Goal: Task Accomplishment & Management: Manage account settings

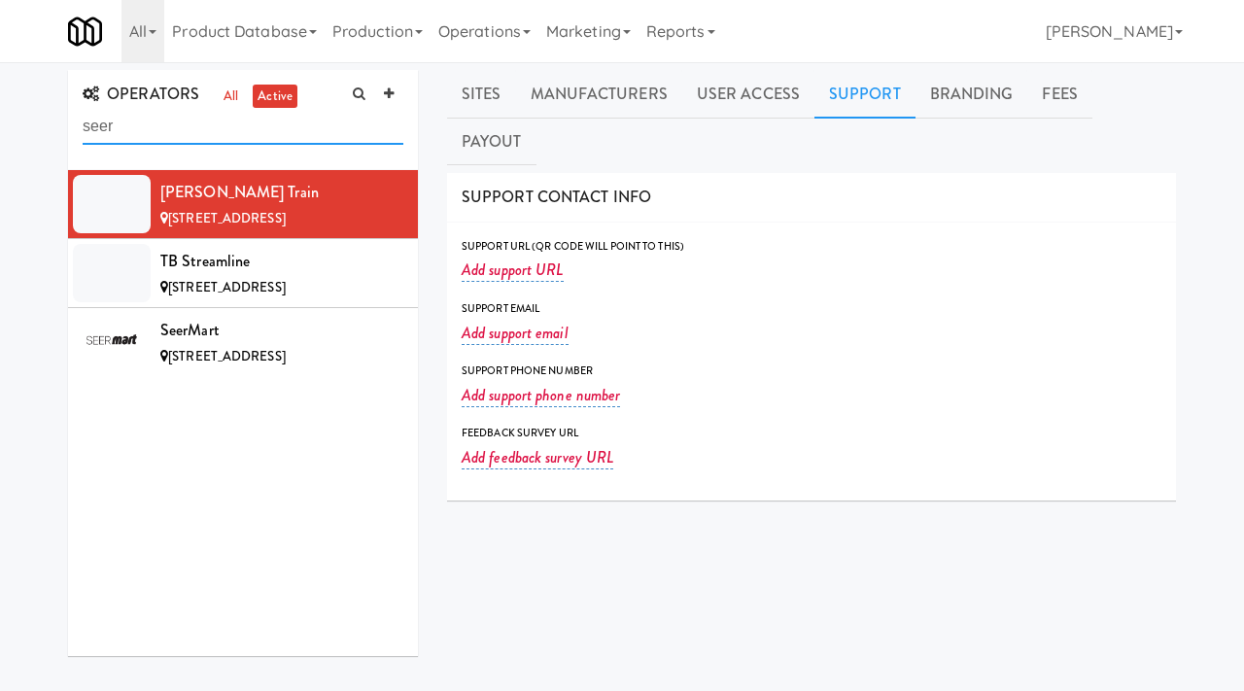
click at [202, 138] on input "seer" at bounding box center [243, 127] width 321 height 36
drag, startPoint x: 0, startPoint y: 0, endPoint x: 29, endPoint y: 137, distance: 140.1
click at [29, 137] on div "OPERATORS all active seer Zane Train 456 Cedar Elm Wy, St. Augustine FL TB Stre…" at bounding box center [622, 486] width 1244 height 832
type input "future"
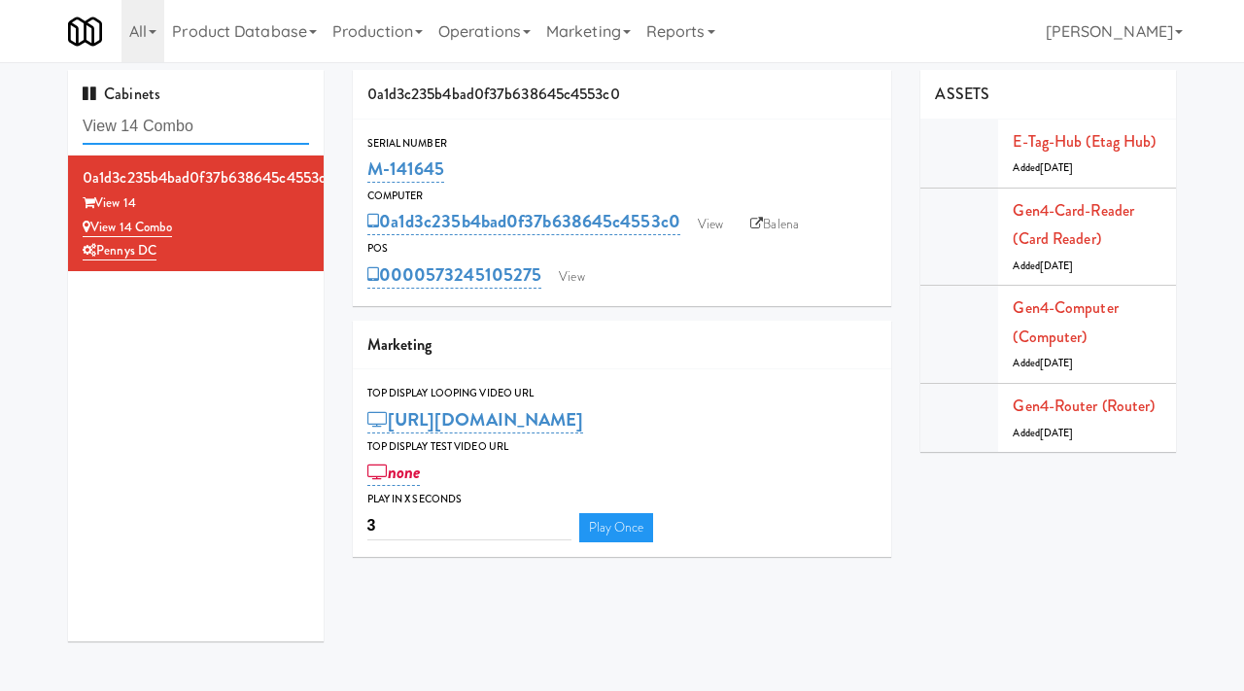
click at [220, 122] on input "View 14 Combo" at bounding box center [196, 127] width 227 height 36
type input "commerce building"
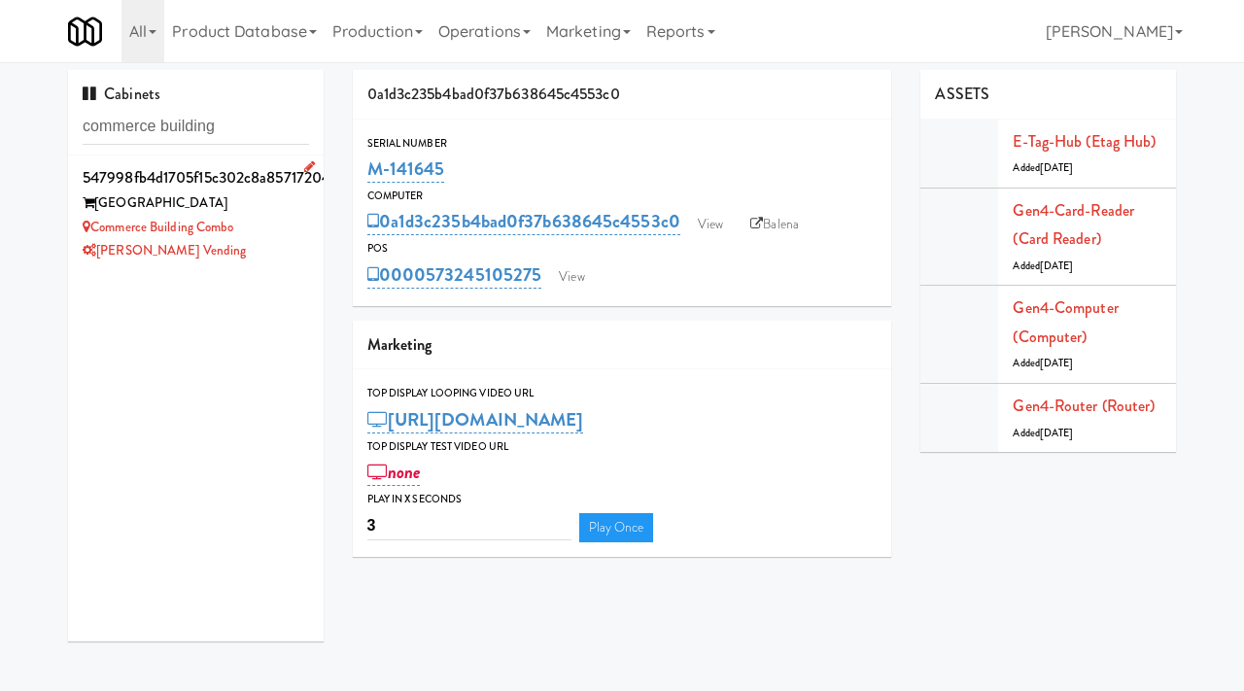
click at [285, 221] on div "Commerce Building Combo" at bounding box center [196, 228] width 227 height 24
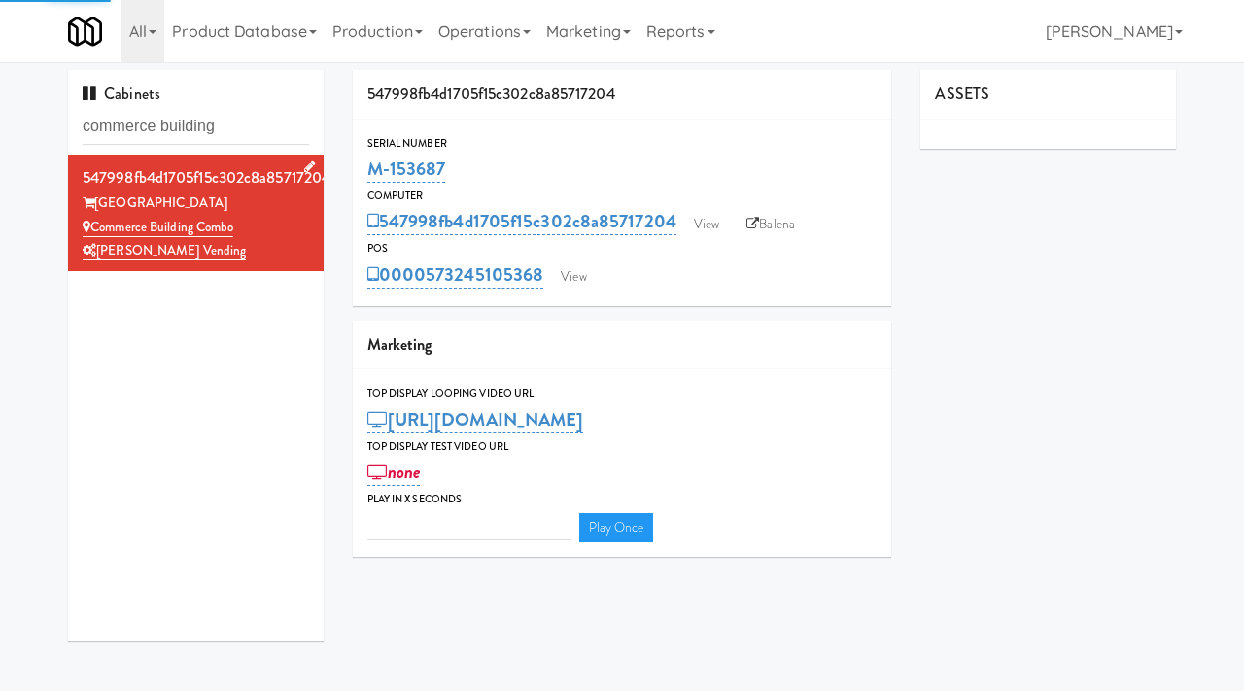
type input "3"
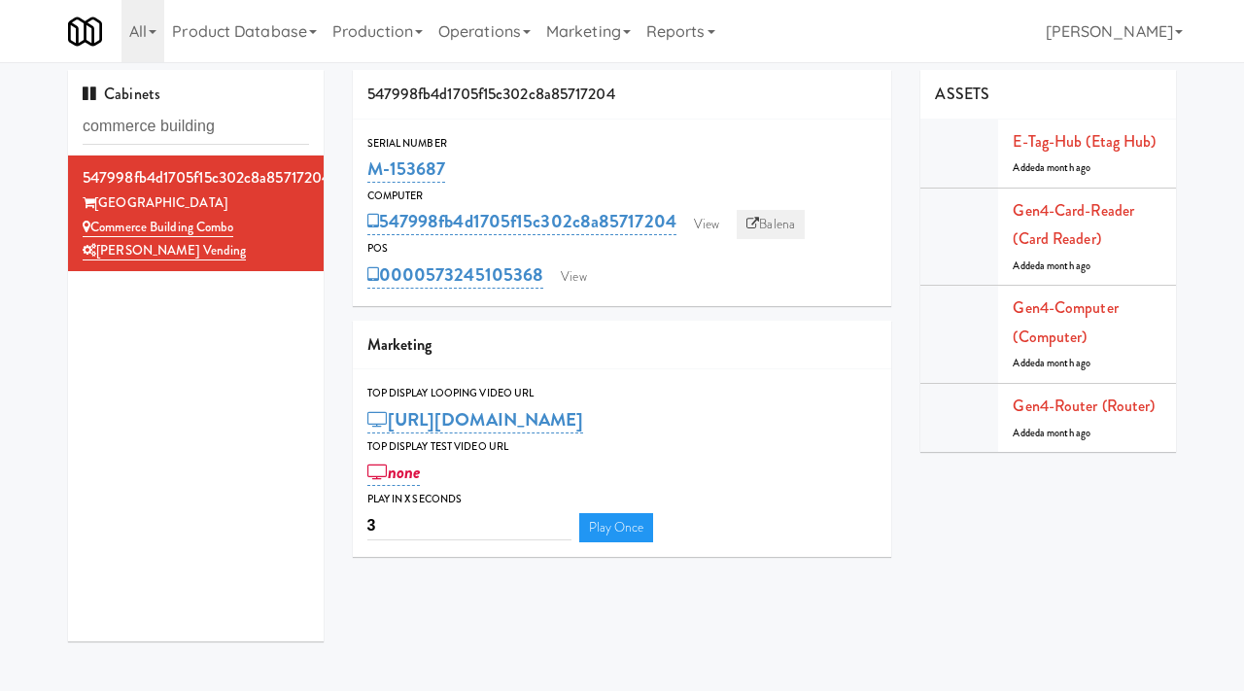
click at [782, 221] on link "Balena" at bounding box center [771, 224] width 68 height 29
click at [709, 220] on link "View" at bounding box center [706, 224] width 45 height 29
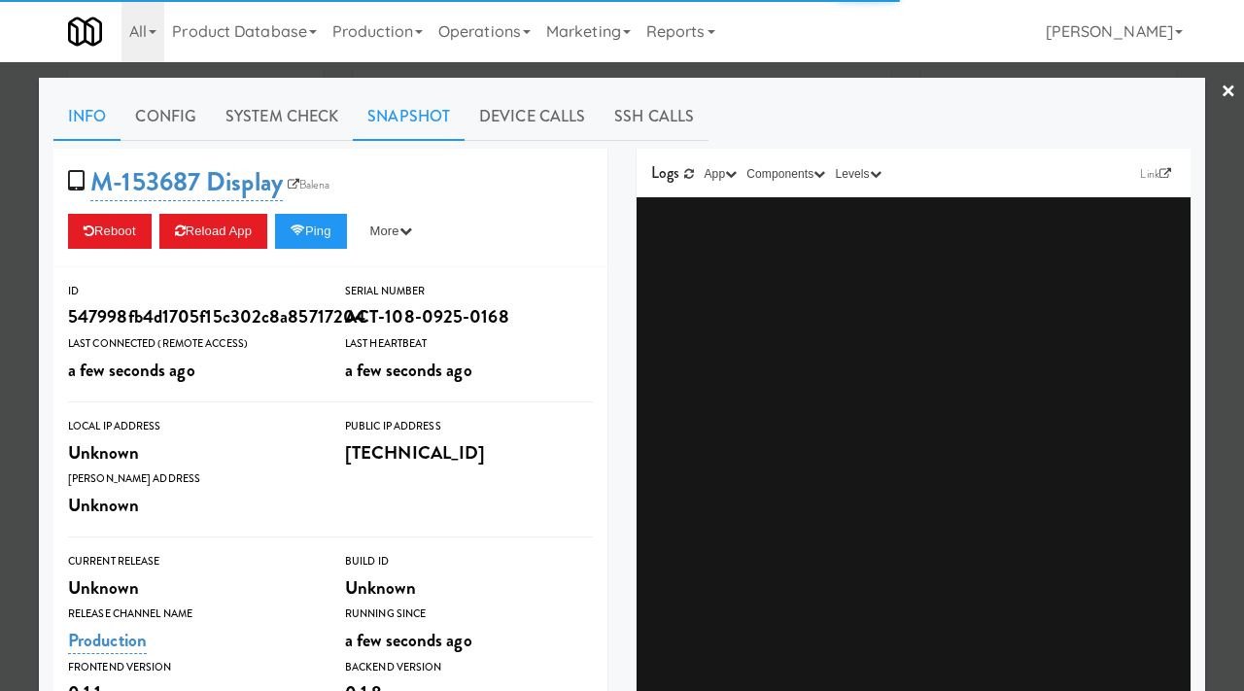
click at [418, 115] on link "Snapshot" at bounding box center [409, 116] width 112 height 49
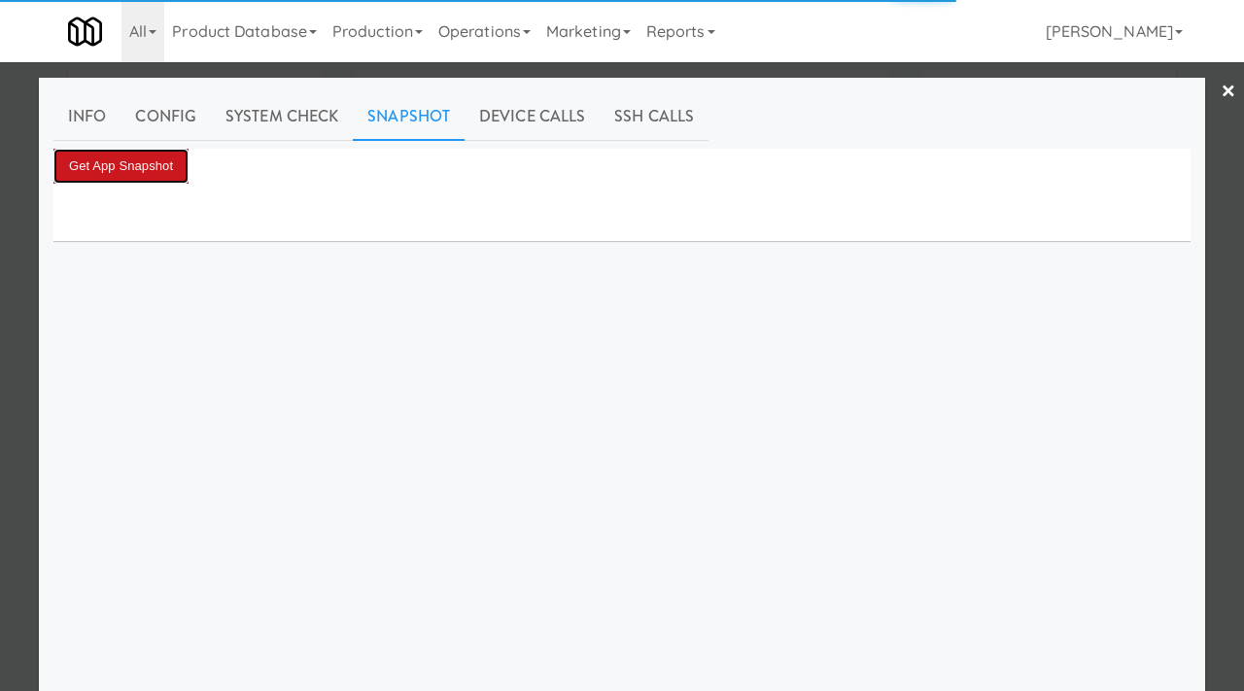
click at [135, 168] on button "Get App Snapshot" at bounding box center [120, 166] width 135 height 35
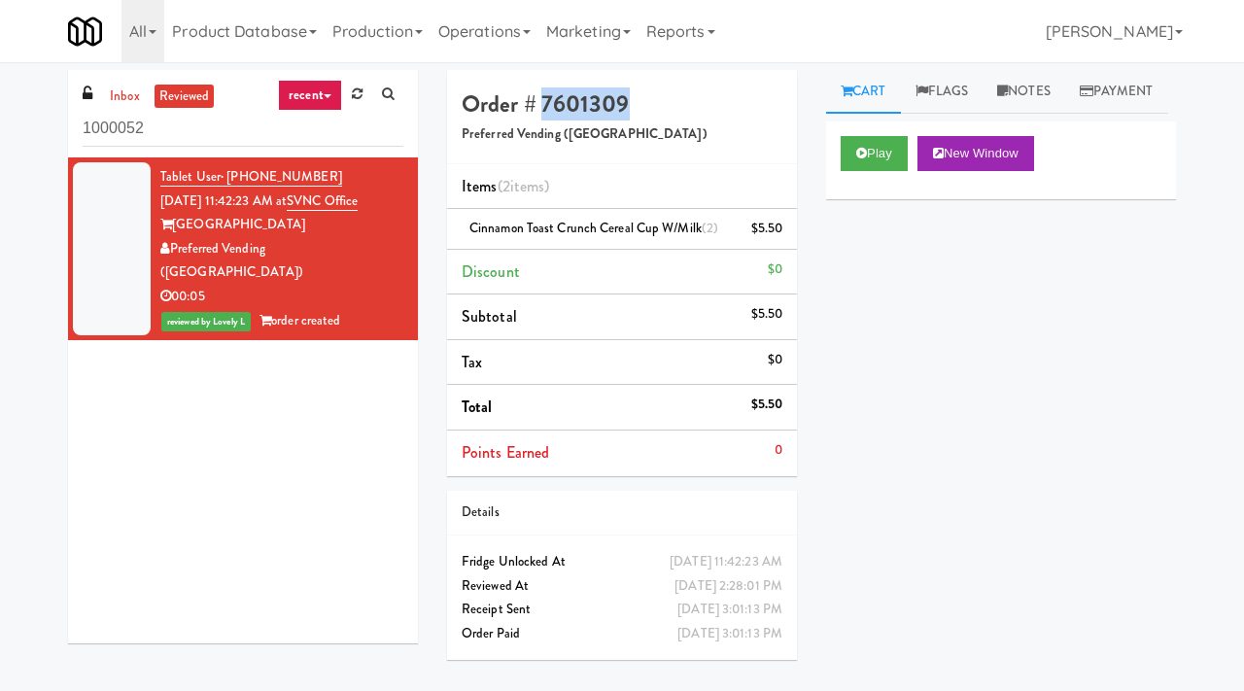
drag, startPoint x: 642, startPoint y: 105, endPoint x: 543, endPoint y: 90, distance: 99.3
click at [543, 91] on h4 "Order # 7601309" at bounding box center [622, 103] width 321 height 25
copy h4 "7601309"
click at [1021, 87] on link "Notes" at bounding box center [1024, 92] width 83 height 44
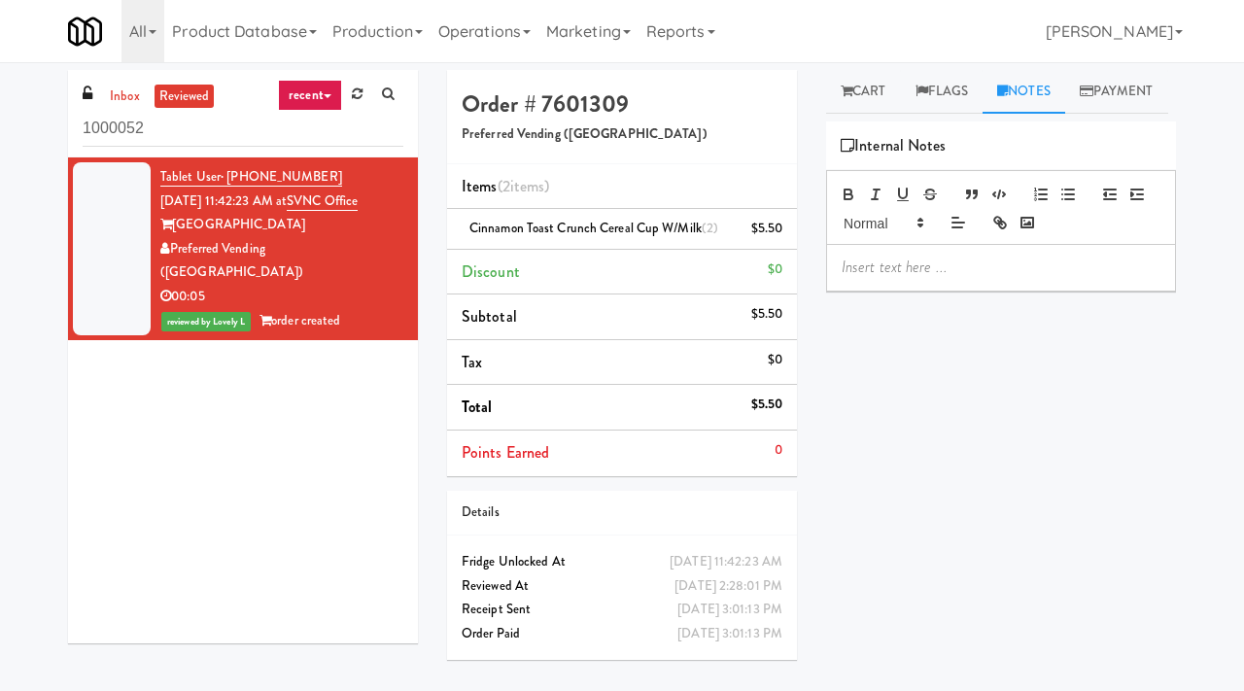
click at [861, 278] on p at bounding box center [1001, 267] width 319 height 21
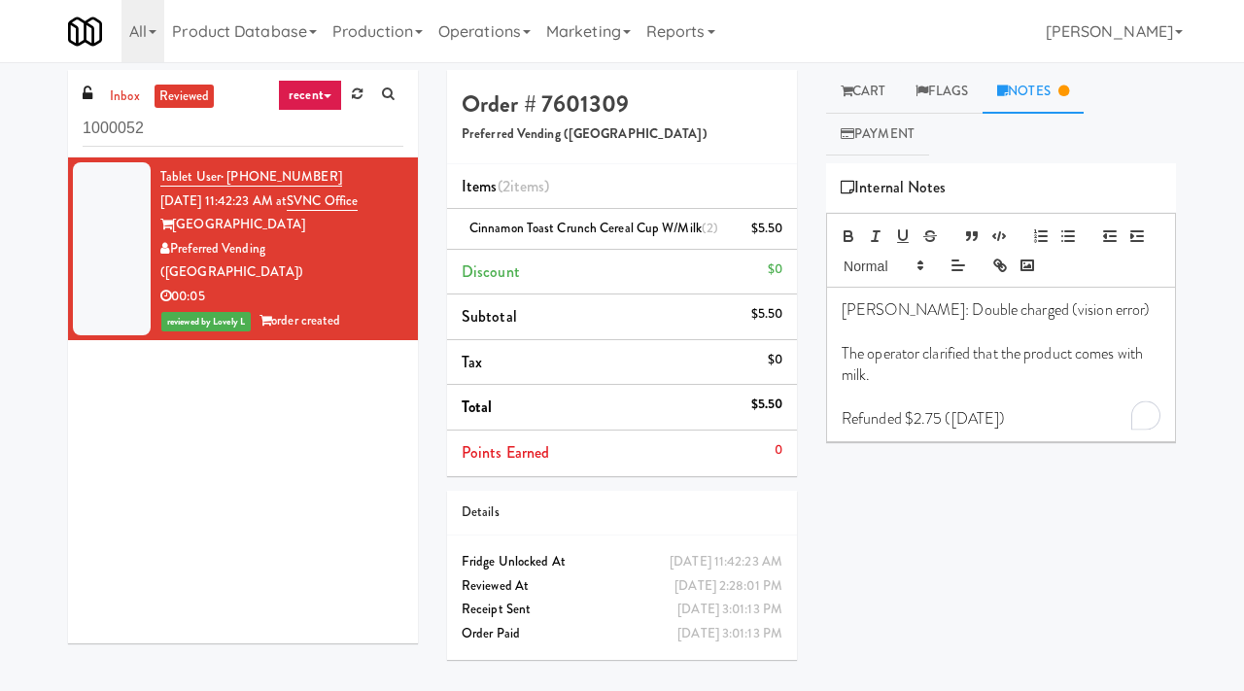
click at [333, 438] on div "Tablet User · (707) 365-8082 Sep 9, 2025 11:42:23 AM at SVNC Office Sacramento …" at bounding box center [243, 400] width 350 height 486
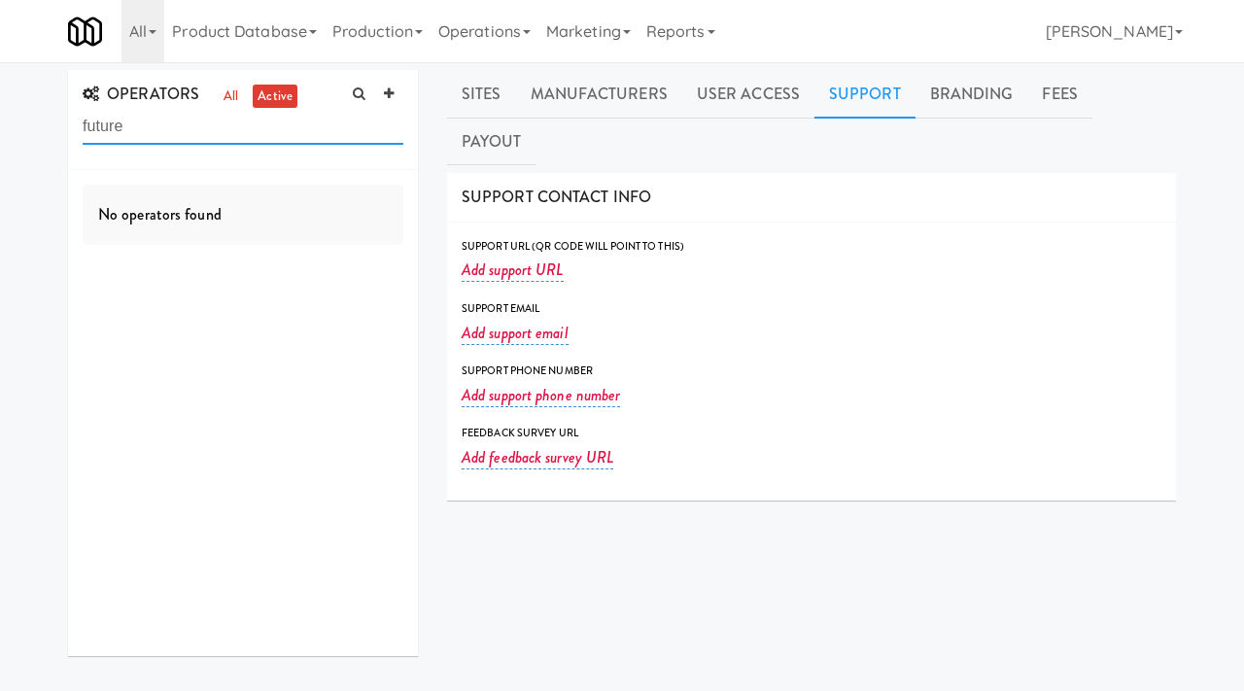
click at [178, 130] on input "future" at bounding box center [243, 127] width 321 height 36
click at [390, 89] on icon at bounding box center [389, 93] width 10 height 13
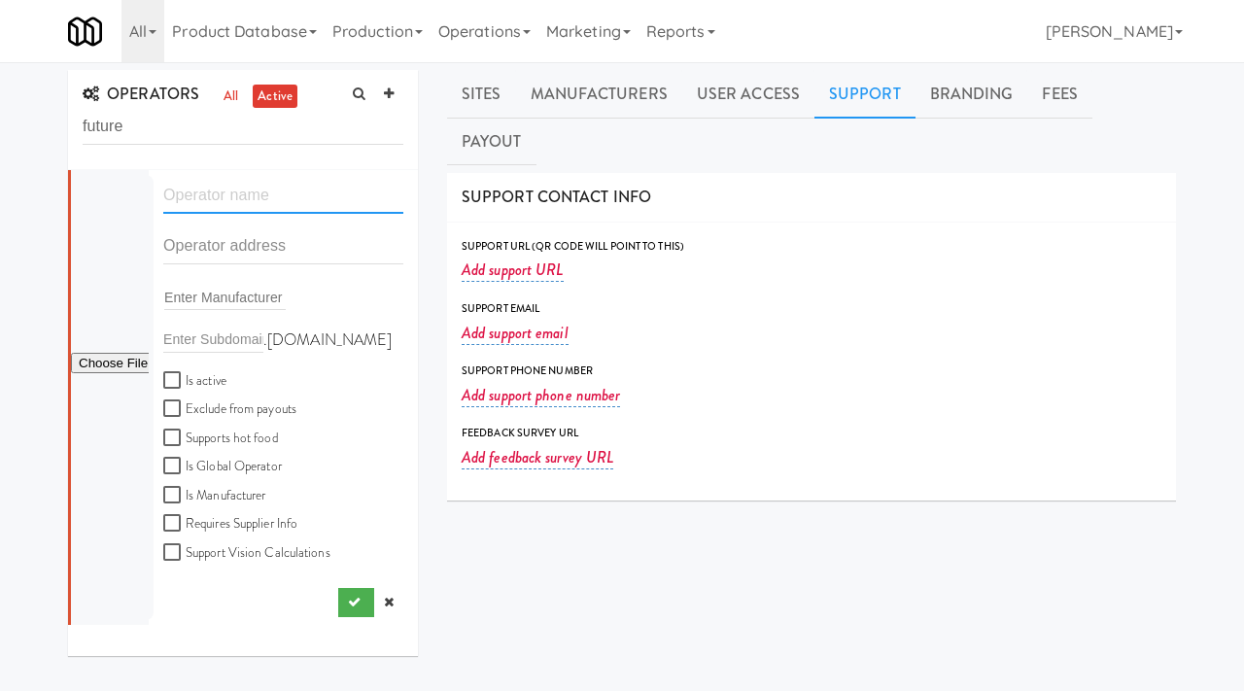
click at [224, 207] on input "text" at bounding box center [283, 196] width 240 height 36
paste input "Future Amenities"
type input "Future Amenities"
click at [208, 253] on input "text" at bounding box center [283, 246] width 240 height 36
paste input "1055 La Barge Road"
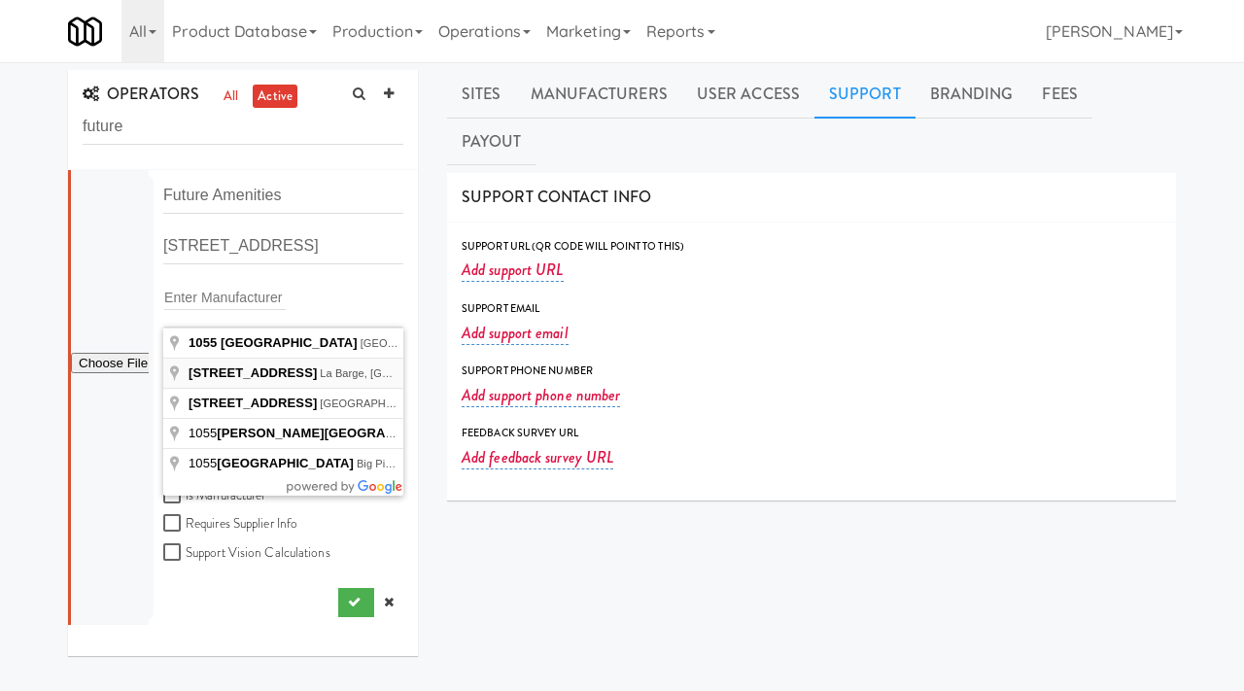
type input "1055 La Barge Creek Road, La Barge, WY, USA"
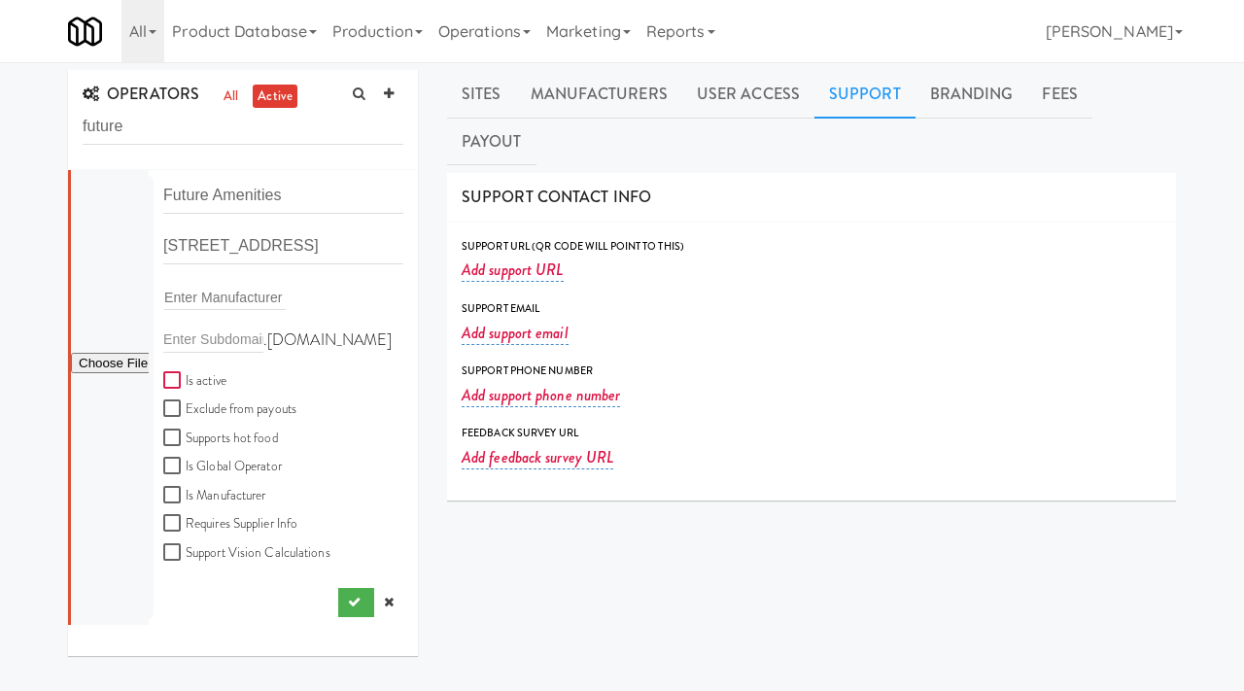
click at [173, 376] on input "Is active" at bounding box center [174, 381] width 22 height 16
checkbox input "true"
click at [102, 350] on div at bounding box center [110, 397] width 78 height 455
click at [102, 361] on input "file" at bounding box center [110, 364] width 78 height 24
type input "C:\fakepath\5a508608-9149-491f-94ae-1e520fe9c89d-0-2logo___dark_icon__270_x_270…"
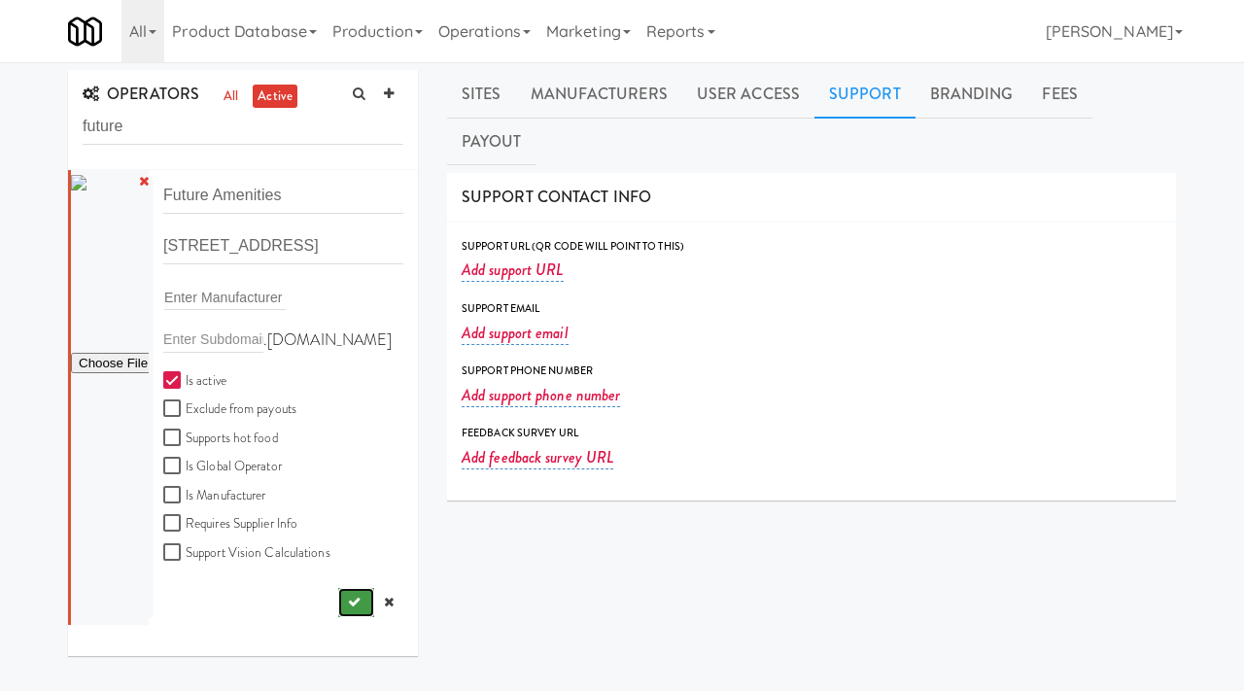
click at [341, 602] on button "submit" at bounding box center [356, 602] width 36 height 29
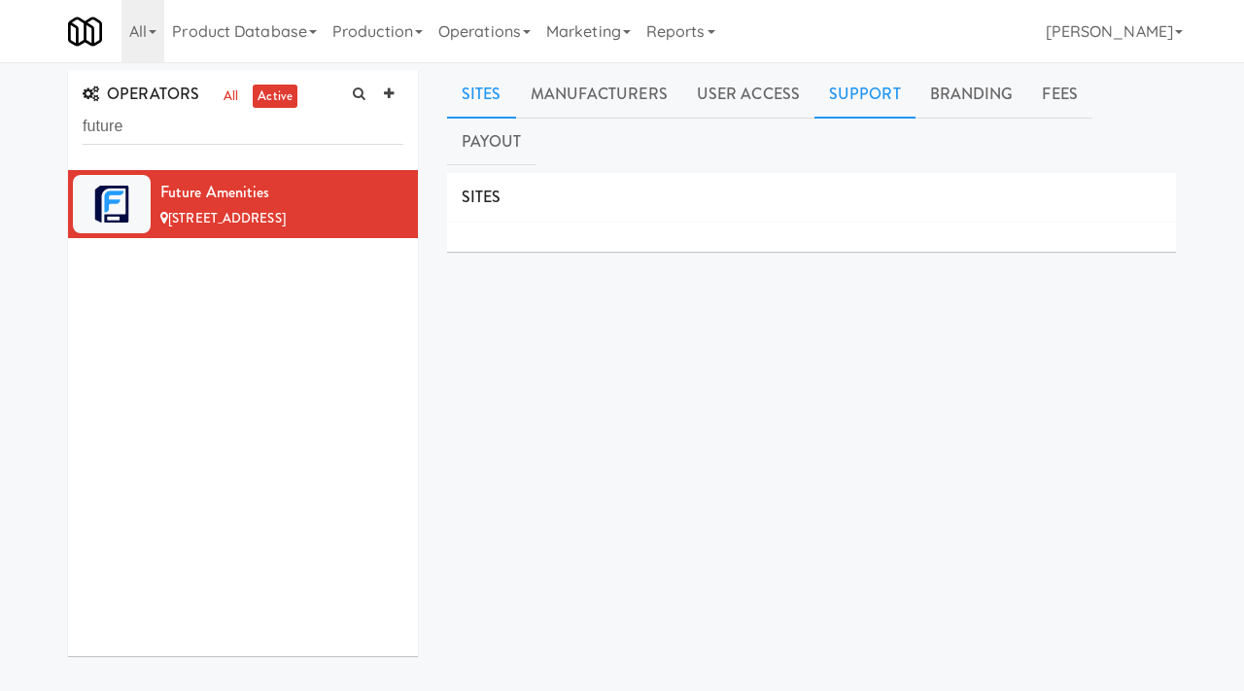
click at [893, 101] on link "Support" at bounding box center [865, 94] width 101 height 49
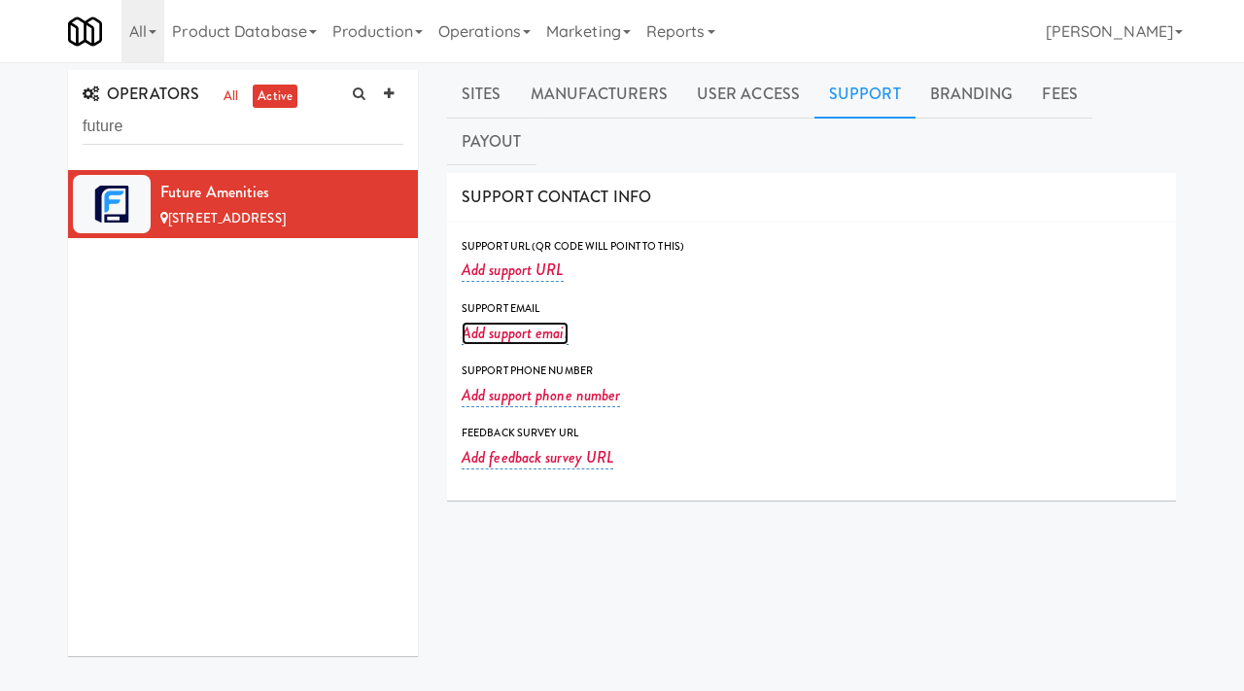
click at [542, 322] on link "Add support email" at bounding box center [515, 333] width 107 height 23
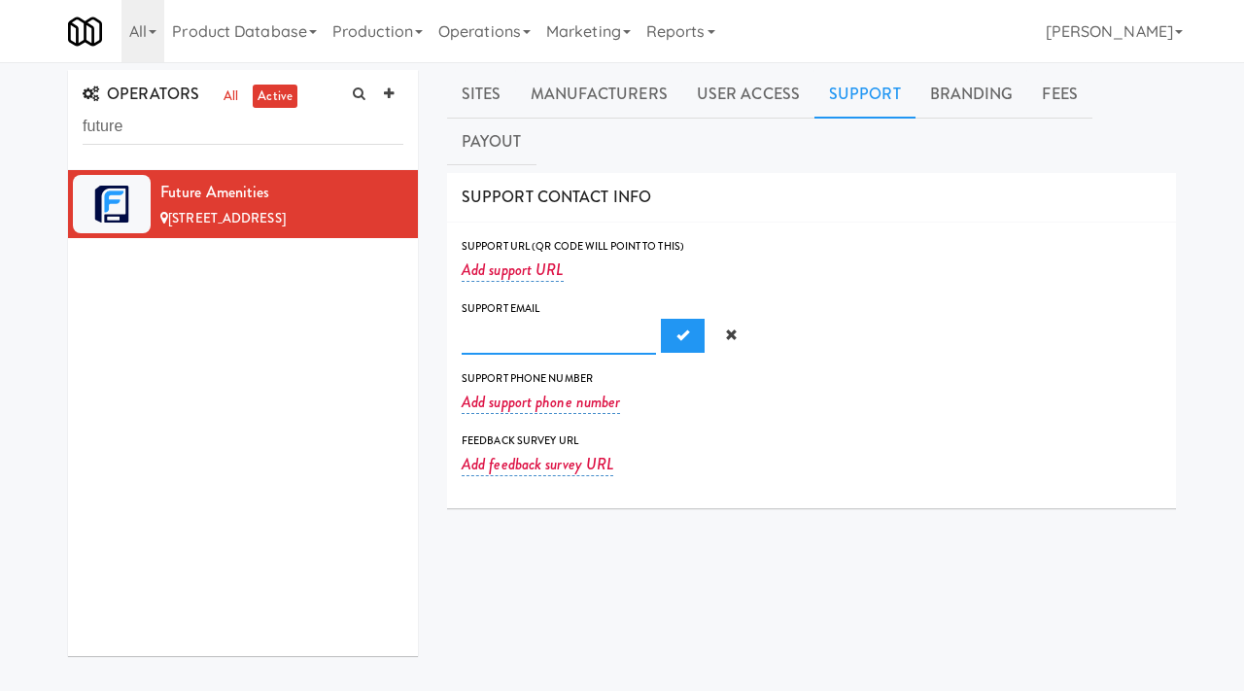
paste input "Futureamenitiesllc@gmail.com"
click at [517, 319] on input "Futureamenitiesllc@gmail.com" at bounding box center [559, 337] width 194 height 36
type input "futureamenitiesllc@gmail.com"
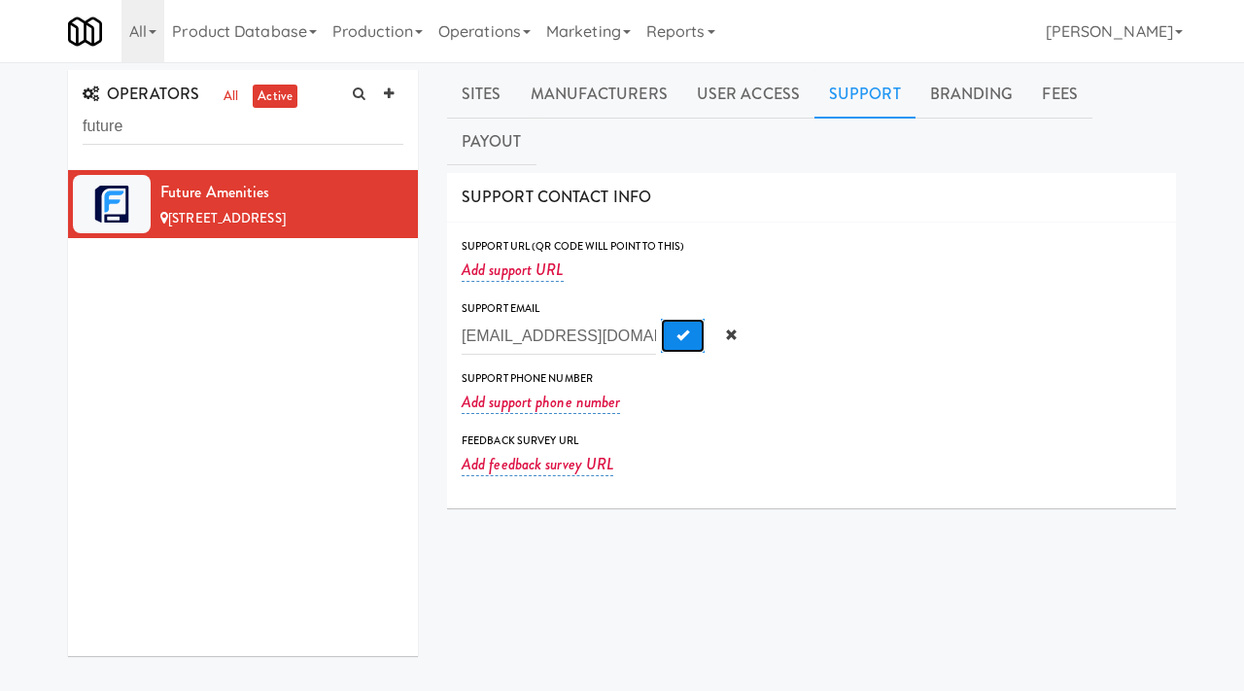
click at [677, 329] on span "Submit" at bounding box center [683, 335] width 13 height 13
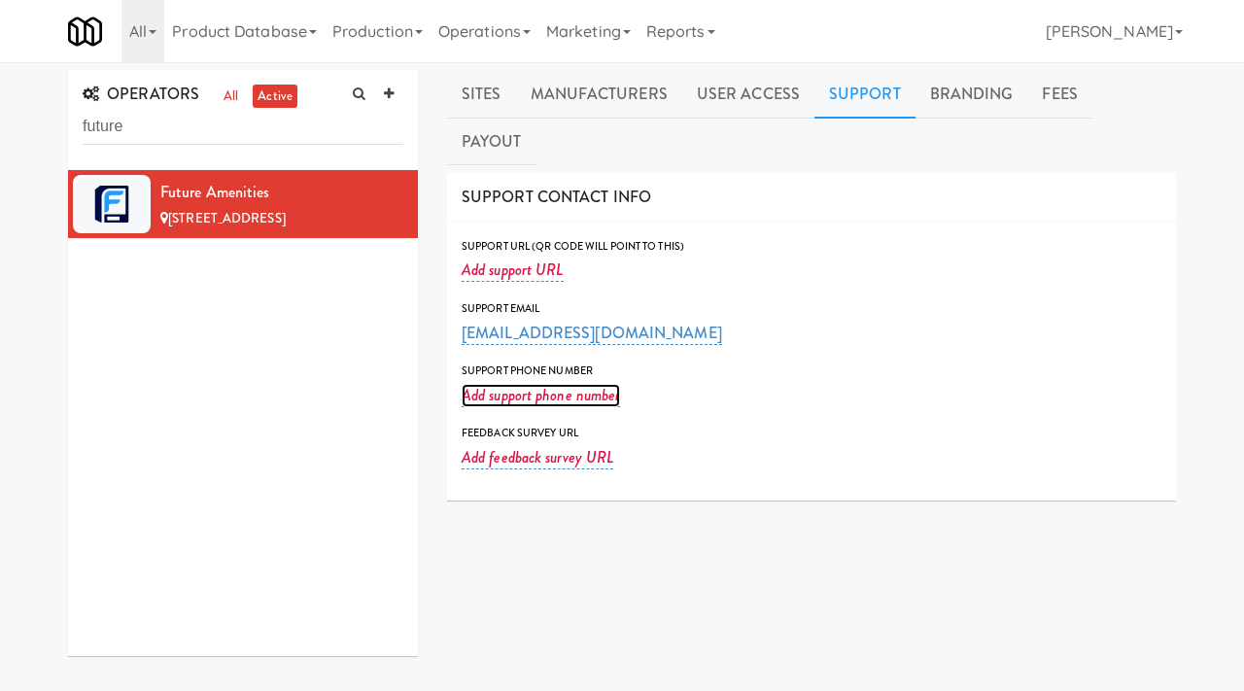
click at [545, 384] on link "Add support phone number" at bounding box center [541, 395] width 158 height 23
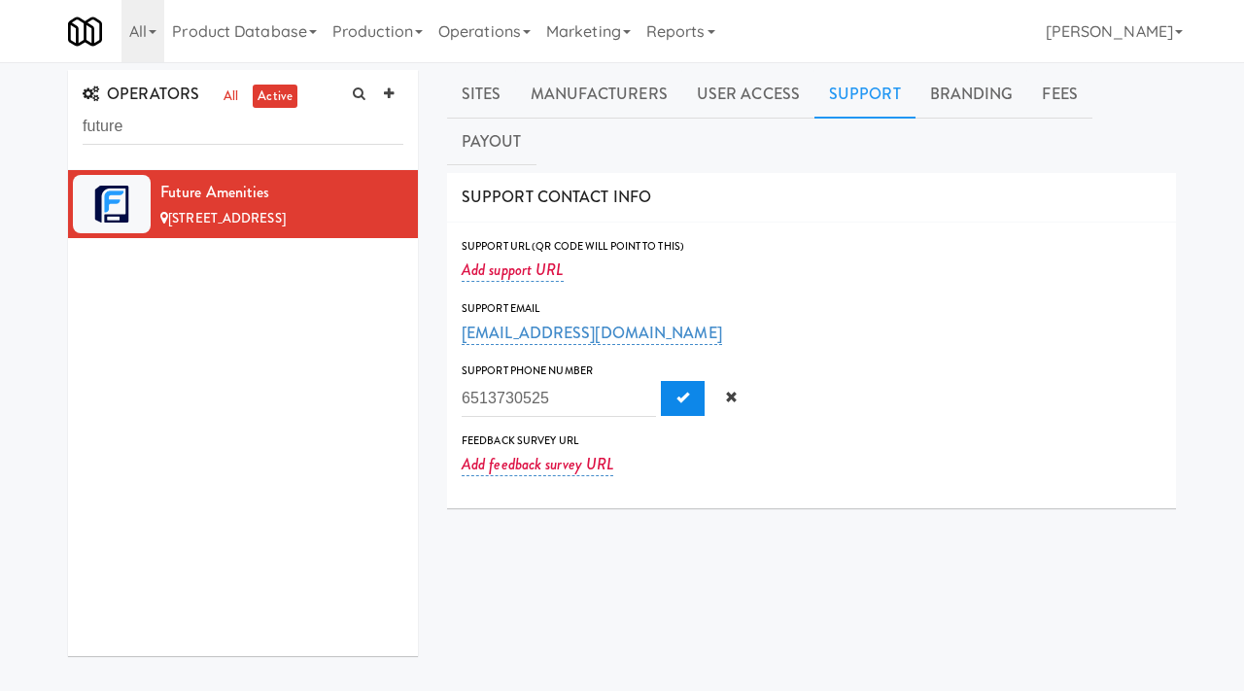
type input "6513730525"
click at [677, 391] on span "Submit" at bounding box center [683, 397] width 13 height 13
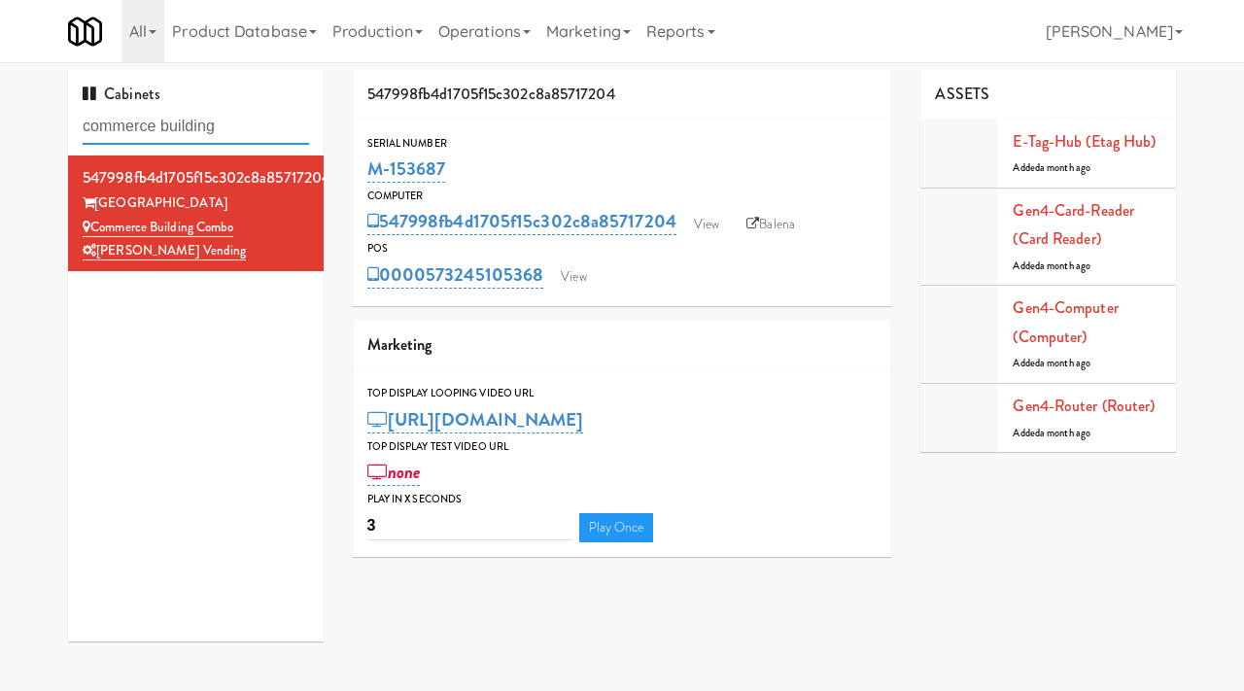
click at [239, 122] on input "commerce building" at bounding box center [196, 127] width 227 height 36
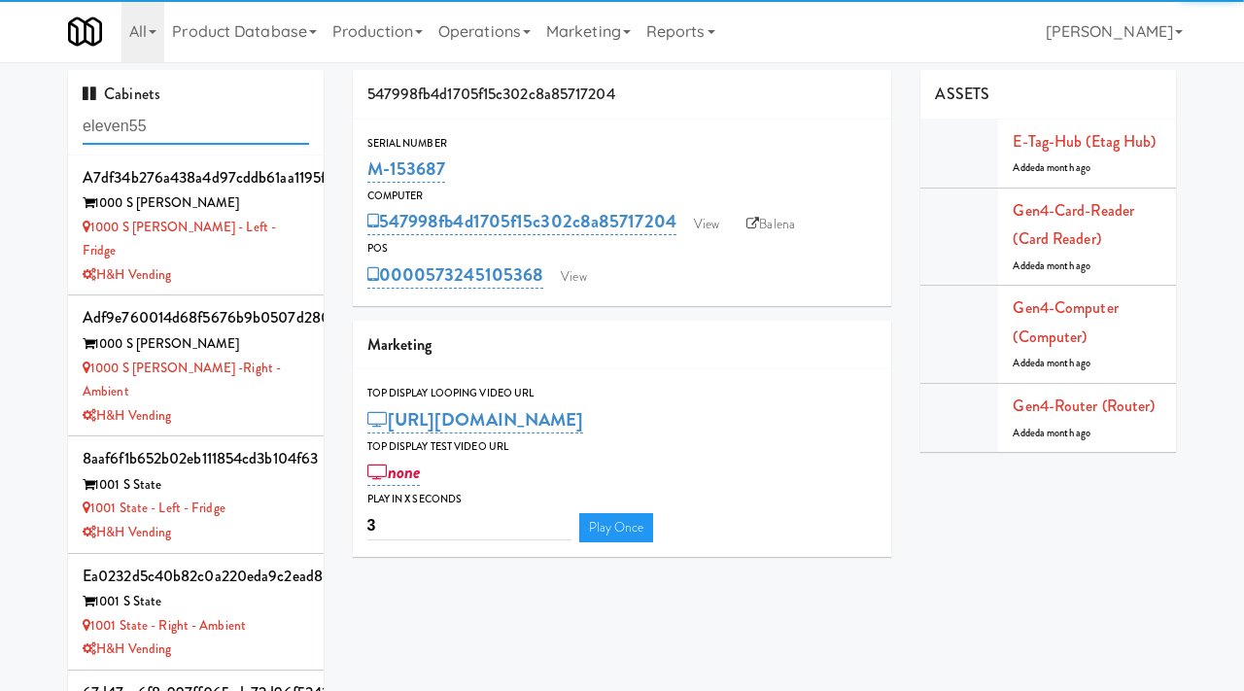
type input "eleven55"
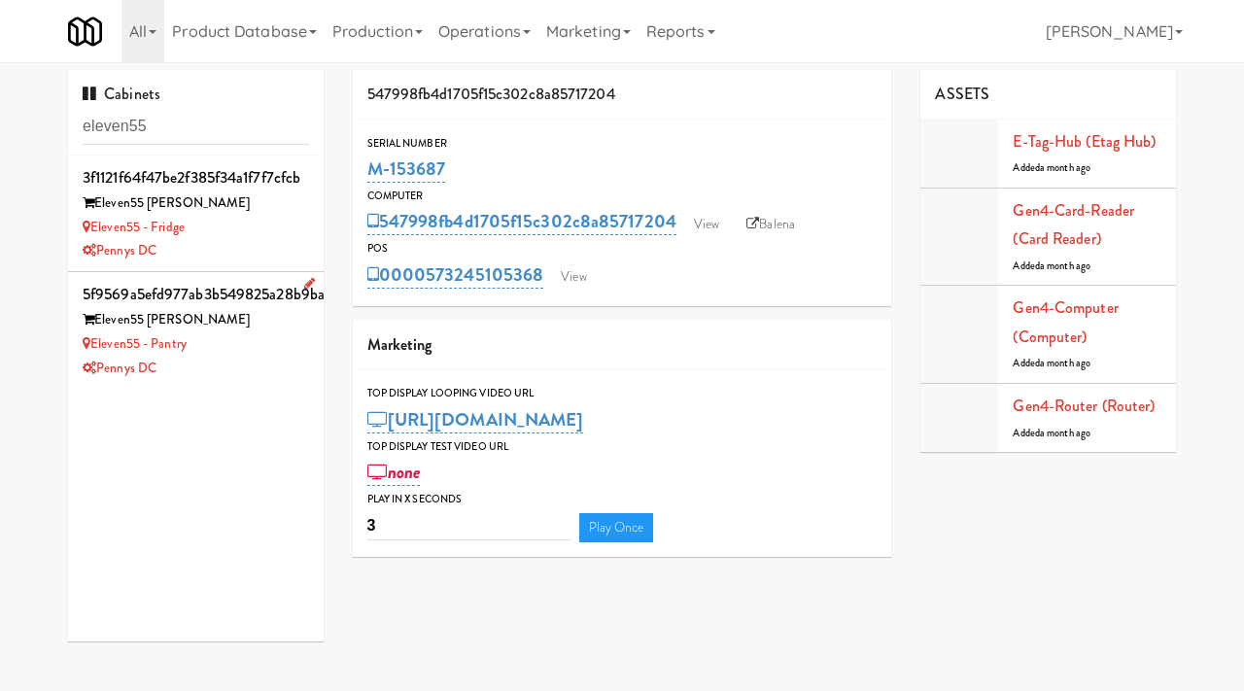
click at [258, 341] on div "Eleven55 - Pantry" at bounding box center [196, 344] width 227 height 24
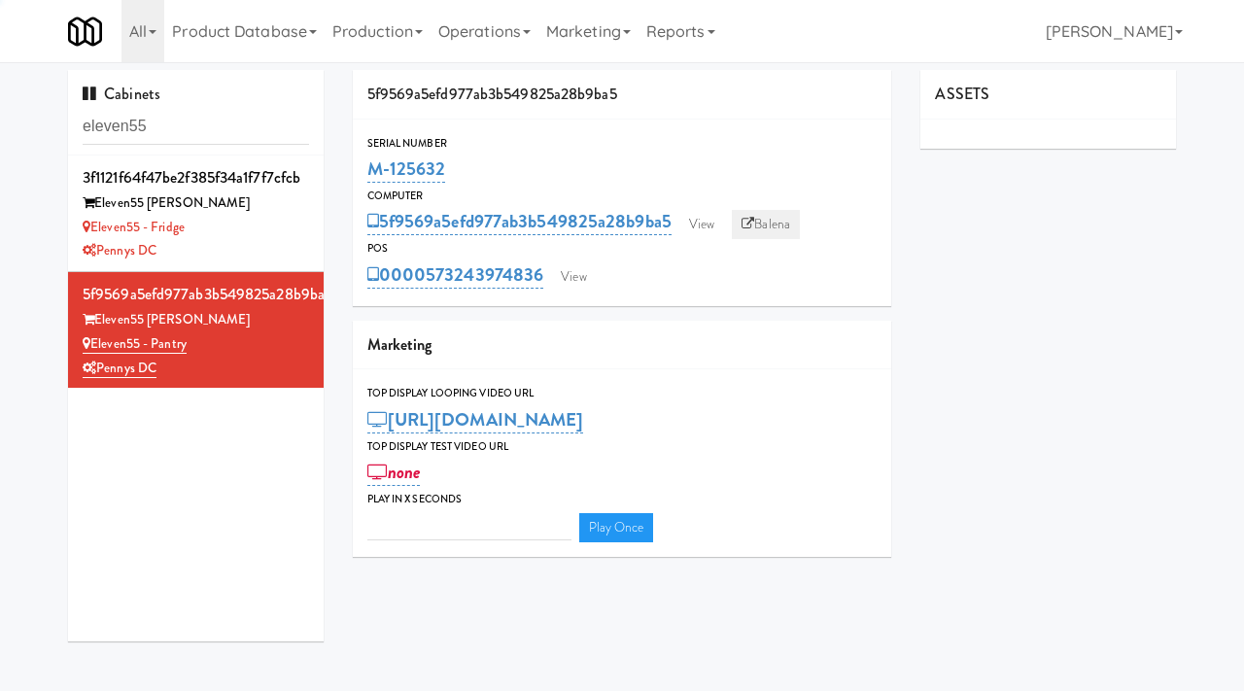
type input "3"
click at [709, 222] on link "View" at bounding box center [702, 224] width 45 height 29
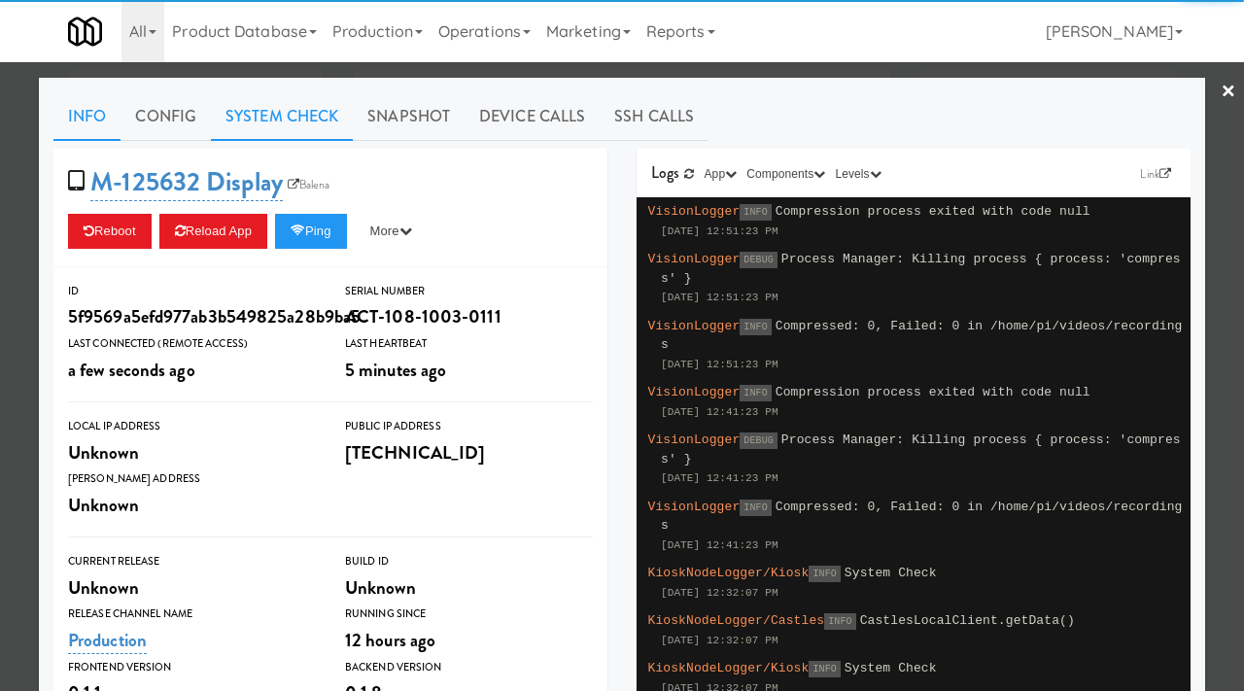
click at [294, 109] on link "System Check" at bounding box center [282, 116] width 142 height 49
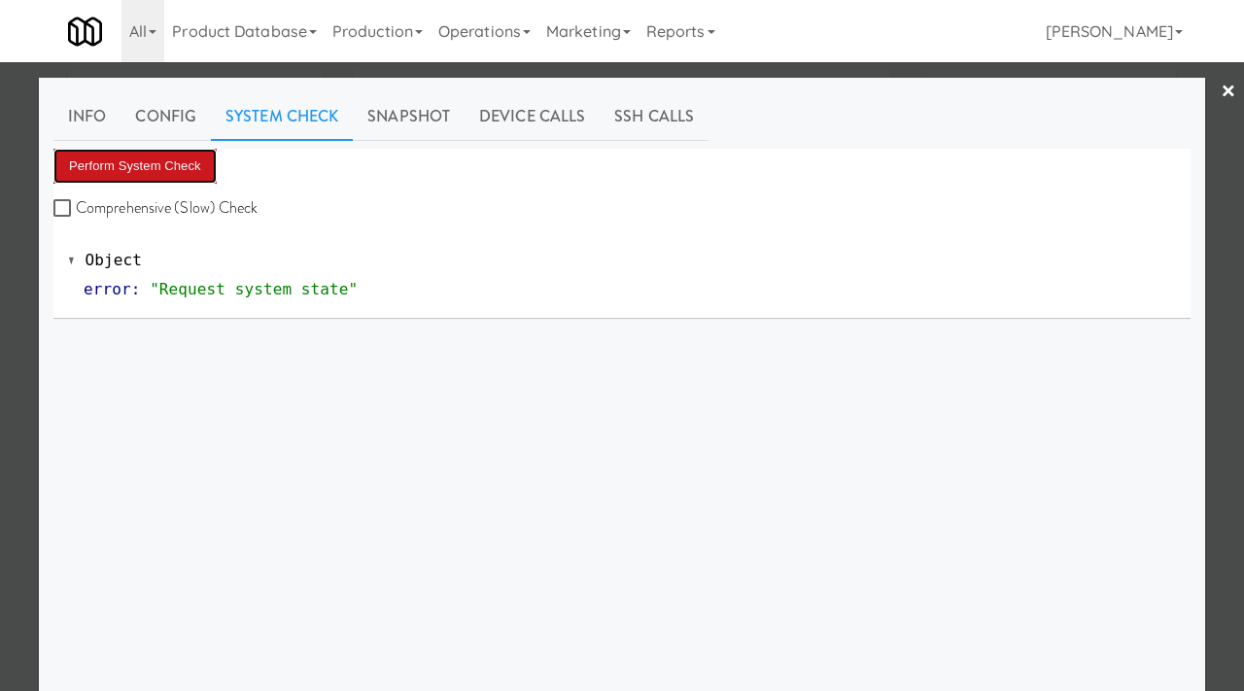
click at [201, 152] on button "Perform System Check" at bounding box center [134, 166] width 163 height 35
click at [0, 277] on div at bounding box center [622, 345] width 1244 height 691
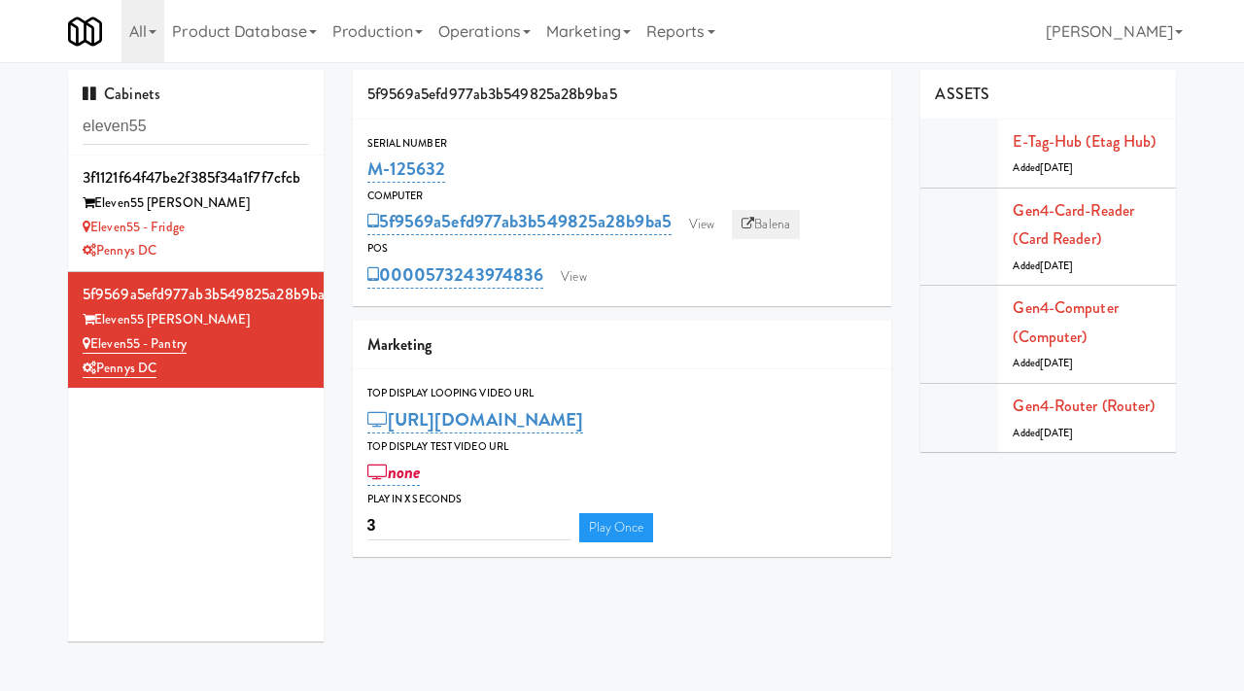
click at [756, 215] on link "Balena" at bounding box center [766, 224] width 68 height 29
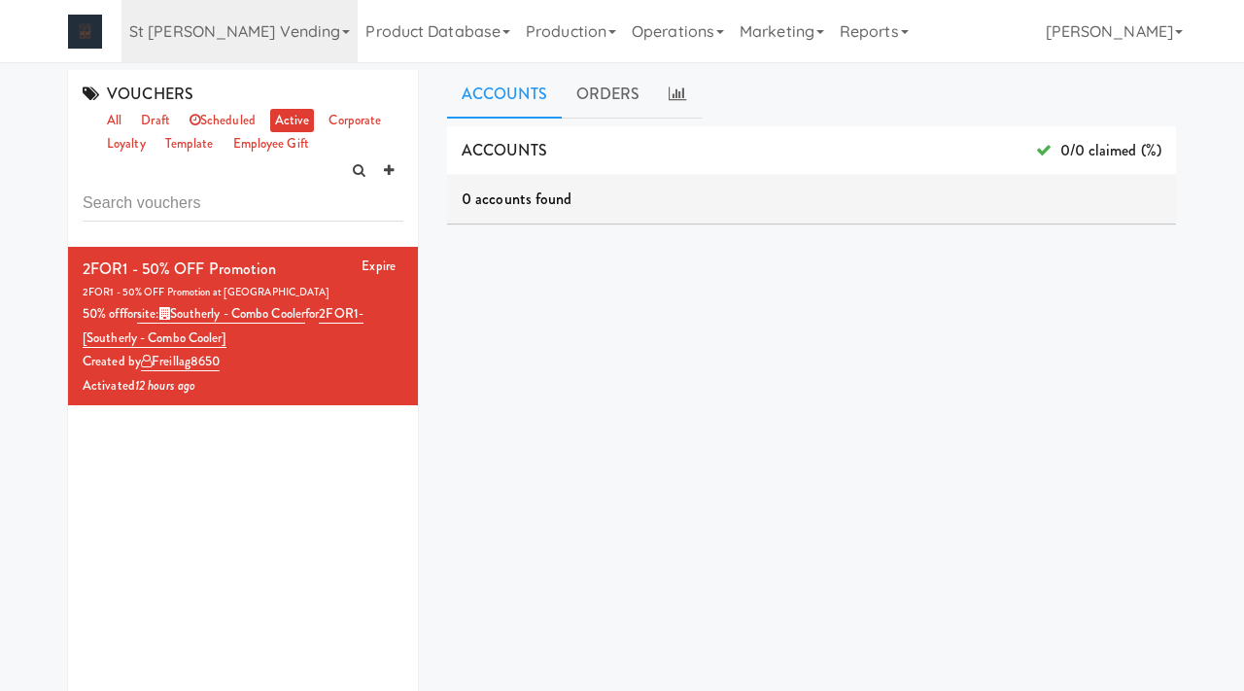
click at [256, 38] on link "St [PERSON_NAME] Vending" at bounding box center [240, 31] width 236 height 62
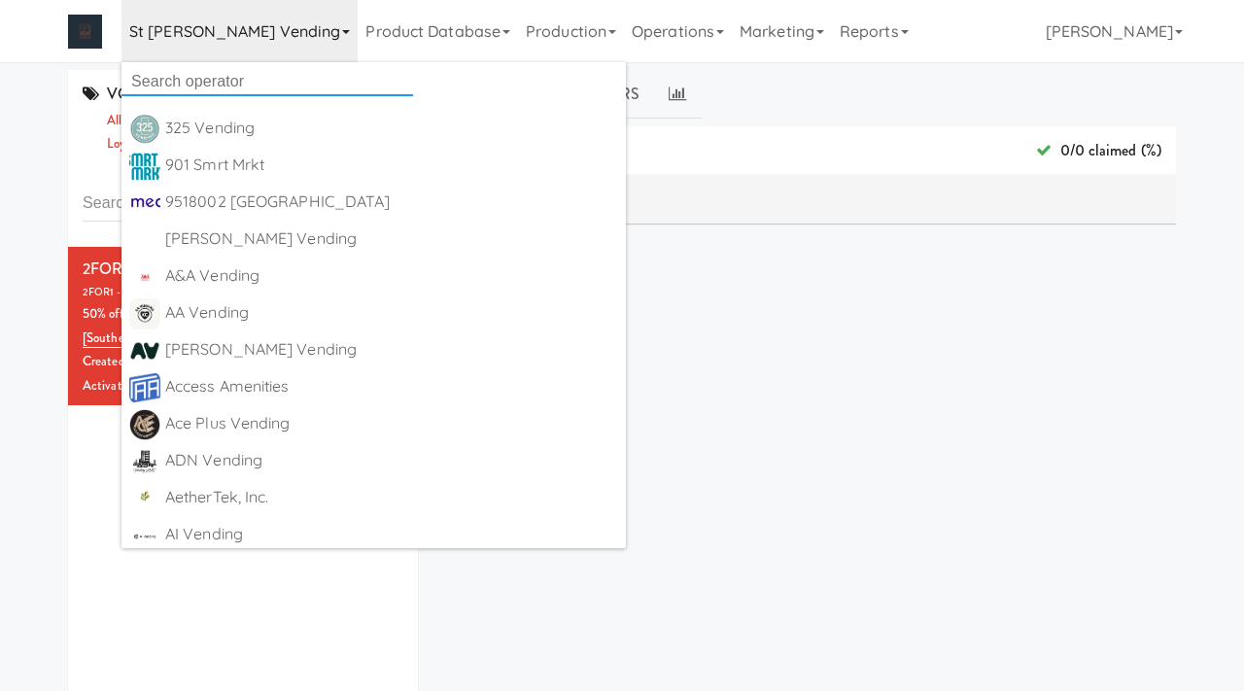
click at [201, 81] on input "text" at bounding box center [268, 81] width 292 height 29
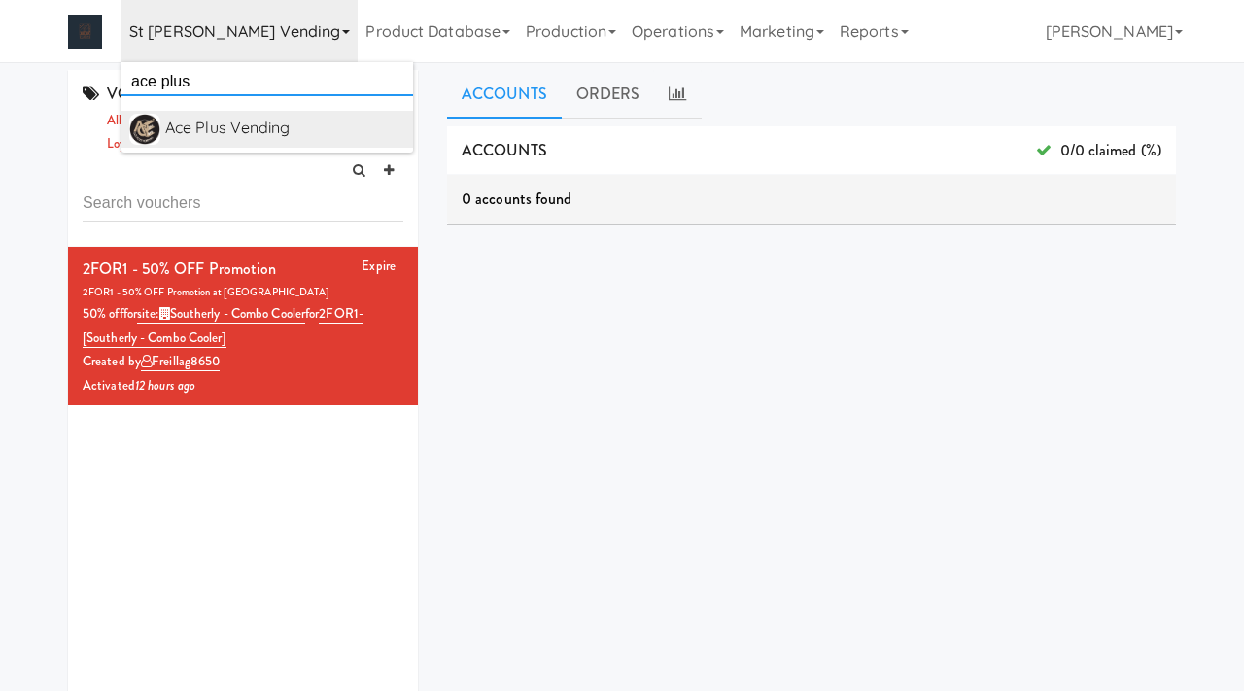
type input "ace plus"
click at [251, 128] on div "Ace Plus Vending" at bounding box center [285, 128] width 240 height 29
